Goal: Task Accomplishment & Management: Use online tool/utility

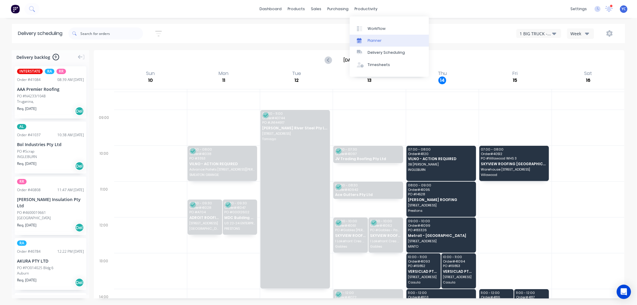
scroll to position [99, 0]
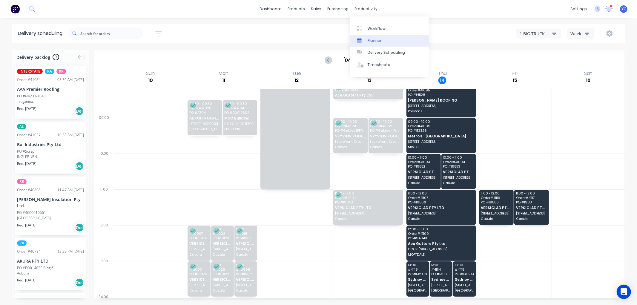
click at [379, 41] on div "Planner" at bounding box center [374, 40] width 14 height 5
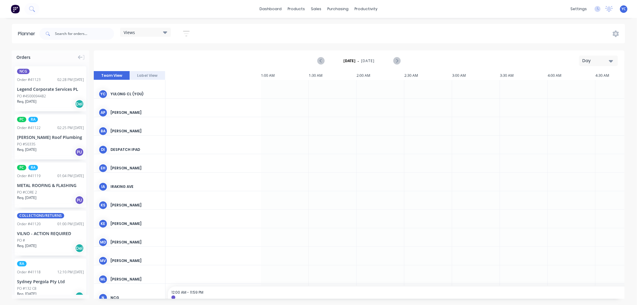
scroll to position [0, 478]
click at [161, 34] on div "Views" at bounding box center [146, 32] width 44 height 5
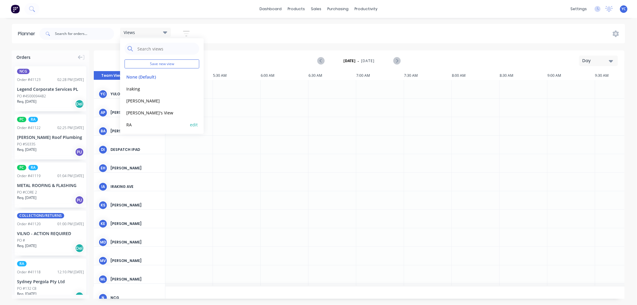
click at [135, 119] on div "RA edit" at bounding box center [161, 125] width 75 height 12
click at [142, 121] on button "RA" at bounding box center [156, 124] width 64 height 7
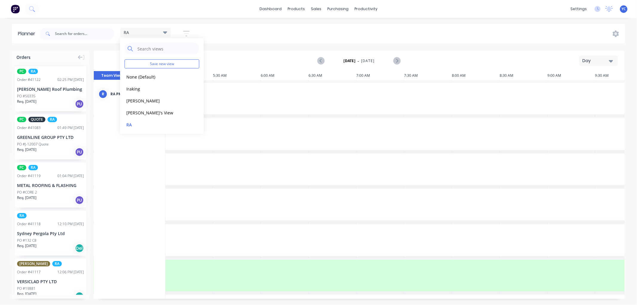
click at [603, 61] on div "Day" at bounding box center [595, 61] width 27 height 6
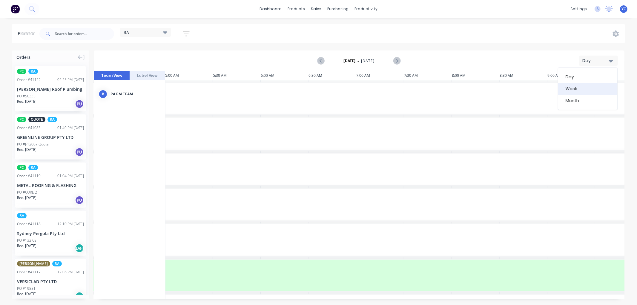
click at [587, 83] on div "Week" at bounding box center [587, 89] width 59 height 12
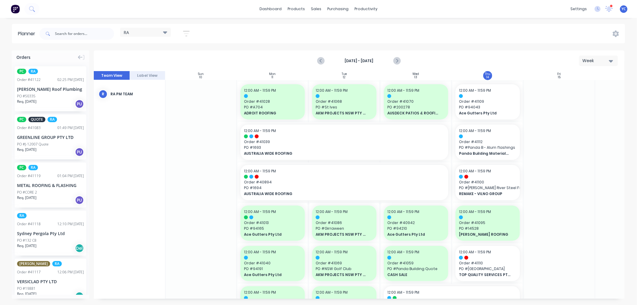
scroll to position [0, 0]
click at [394, 59] on icon "Next page" at bounding box center [396, 60] width 7 height 7
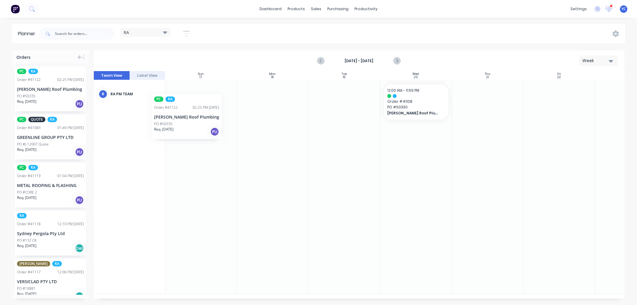
scroll to position [0, 0]
drag, startPoint x: 57, startPoint y: 94, endPoint x: 425, endPoint y: 135, distance: 370.6
click at [320, 60] on icon "Previous page" at bounding box center [321, 60] width 7 height 7
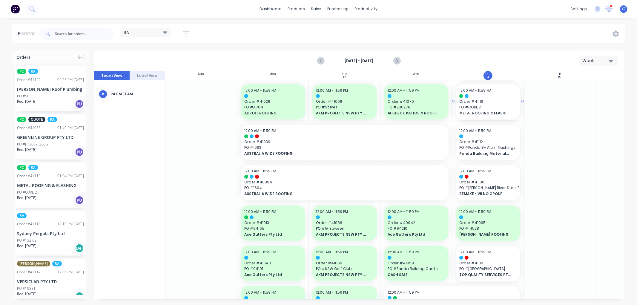
drag, startPoint x: 45, startPoint y: 181, endPoint x: 470, endPoint y: 164, distance: 424.8
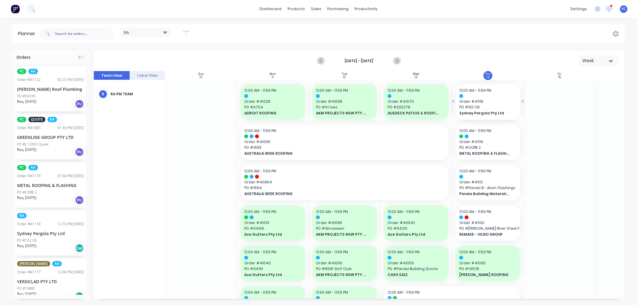
drag, startPoint x: 29, startPoint y: 230, endPoint x: 469, endPoint y: 223, distance: 440.1
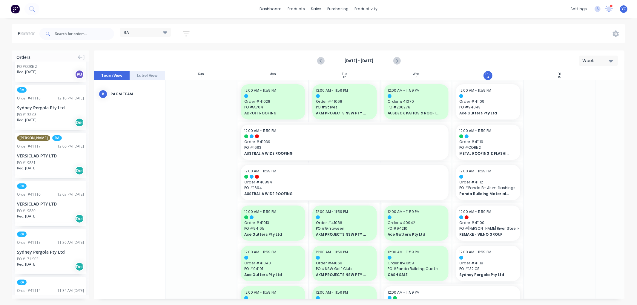
scroll to position [166, 0]
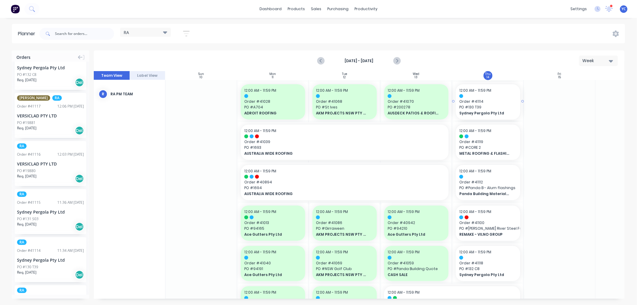
drag, startPoint x: 51, startPoint y: 253, endPoint x: 466, endPoint y: 209, distance: 417.9
drag, startPoint x: 37, startPoint y: 207, endPoint x: 472, endPoint y: 218, distance: 435.1
drag, startPoint x: 59, startPoint y: 117, endPoint x: 544, endPoint y: 101, distance: 485.9
drag, startPoint x: 44, startPoint y: 161, endPoint x: 552, endPoint y: 145, distance: 508.3
